Goal: Information Seeking & Learning: Learn about a topic

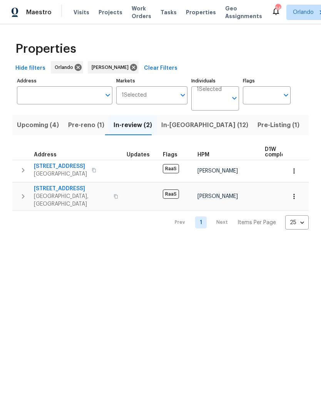
click at [173, 128] on span "In-[GEOGRAPHIC_DATA] (12)" at bounding box center [204, 125] width 87 height 11
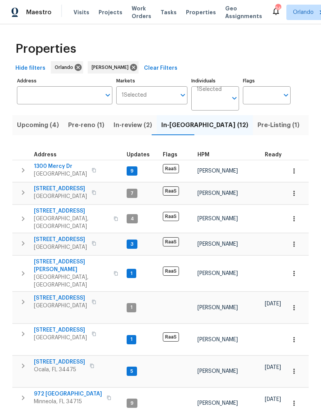
click at [50, 358] on span "[STREET_ADDRESS]" at bounding box center [59, 362] width 51 height 8
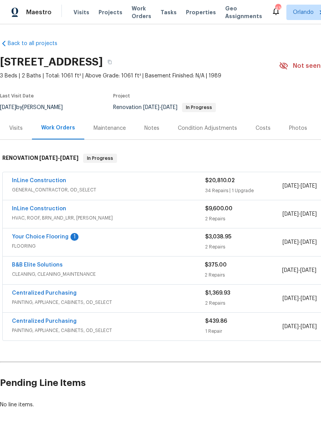
click at [149, 133] on div "Notes" at bounding box center [151, 128] width 33 height 23
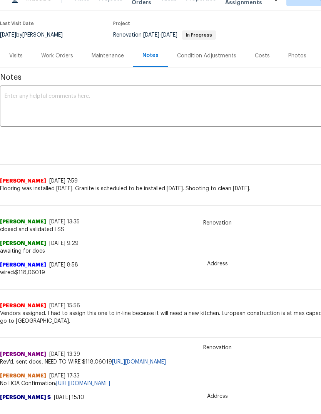
scroll to position [48, 0]
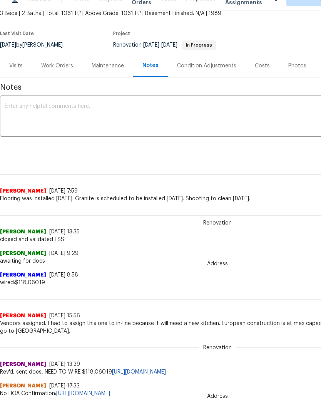
click at [50, 63] on div "Work Orders" at bounding box center [57, 66] width 32 height 8
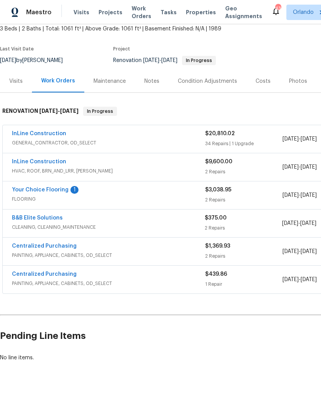
scroll to position [18, 0]
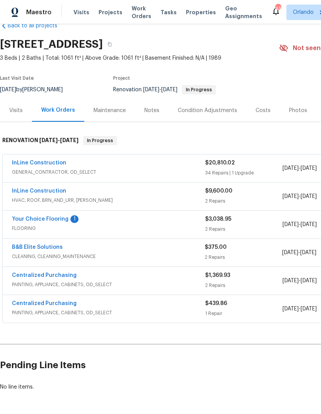
click at [22, 216] on link "Your Choice Flooring" at bounding box center [40, 218] width 57 height 5
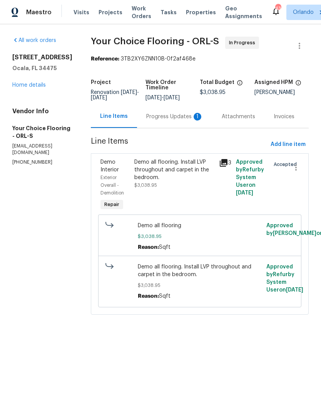
click at [170, 120] on div "Progress Updates 1" at bounding box center [174, 117] width 57 height 8
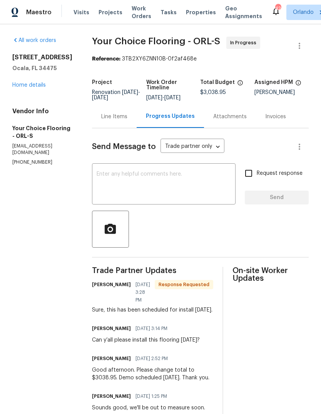
click at [19, 82] on link "Home details" at bounding box center [28, 84] width 33 height 5
